Goal: Task Accomplishment & Management: Use online tool/utility

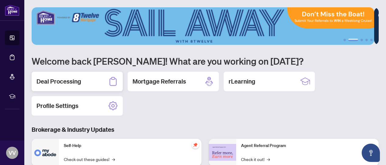
click at [77, 80] on h2 "Deal Processing" at bounding box center [59, 81] width 45 height 9
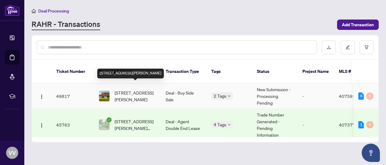
click at [134, 89] on span "[STREET_ADDRESS][PERSON_NAME]" at bounding box center [135, 95] width 41 height 13
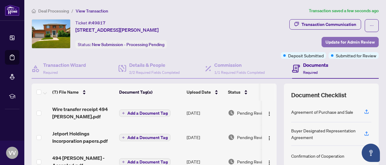
click at [347, 42] on span "Update for Admin Review" at bounding box center [350, 42] width 49 height 10
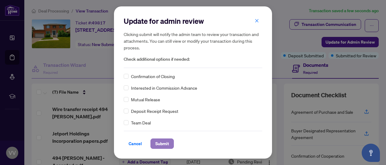
click at [162, 146] on span "Submit" at bounding box center [162, 143] width 14 height 10
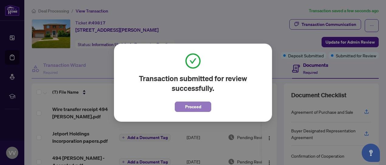
click at [196, 107] on span "Proceed" at bounding box center [193, 107] width 16 height 10
